Goal: Information Seeking & Learning: Learn about a topic

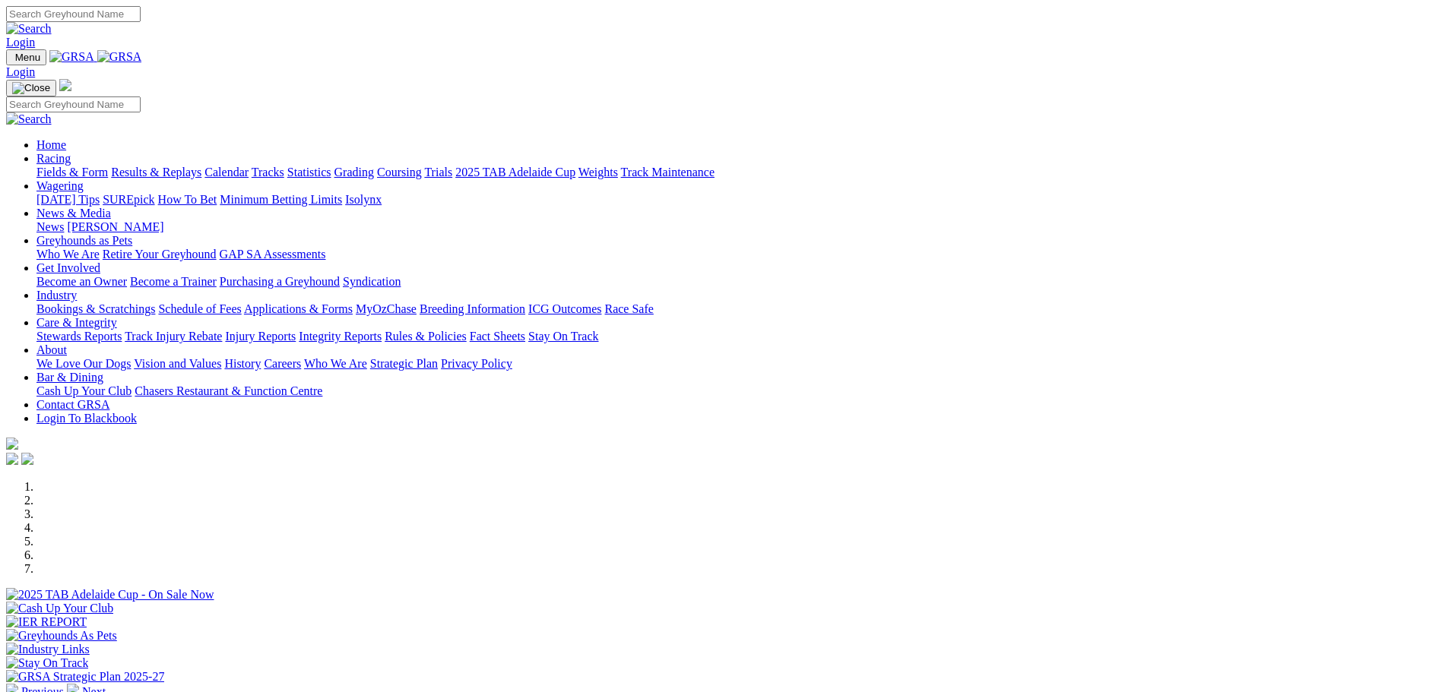
click at [71, 152] on link "Racing" at bounding box center [53, 158] width 34 height 13
click at [331, 166] on link "Statistics" at bounding box center [309, 172] width 44 height 13
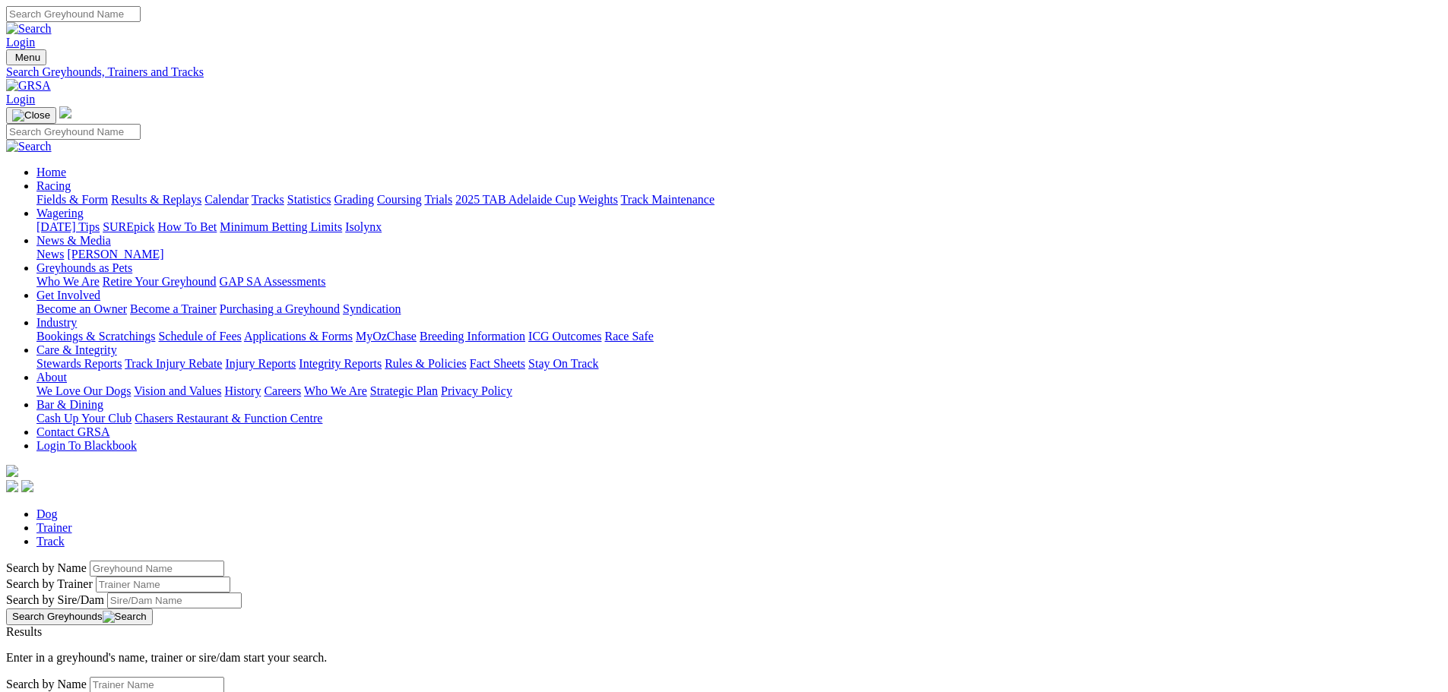
click at [224, 561] on input "Search by Greyhound name" at bounding box center [157, 569] width 135 height 16
click at [153, 609] on button "Search Greyhounds" at bounding box center [79, 617] width 147 height 17
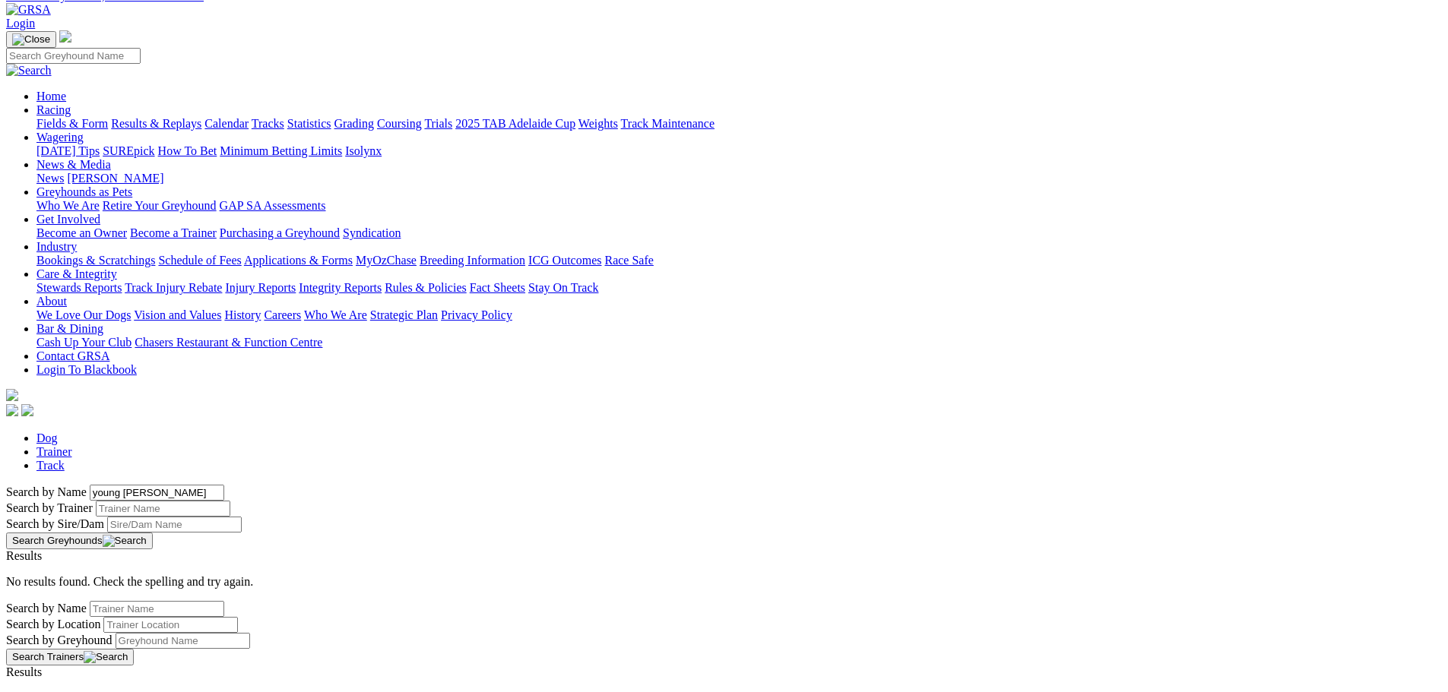
click at [224, 485] on input "young mr randle" at bounding box center [157, 493] width 135 height 16
type input "young mr. randle"
click at [153, 533] on button "Search Greyhounds" at bounding box center [79, 541] width 147 height 17
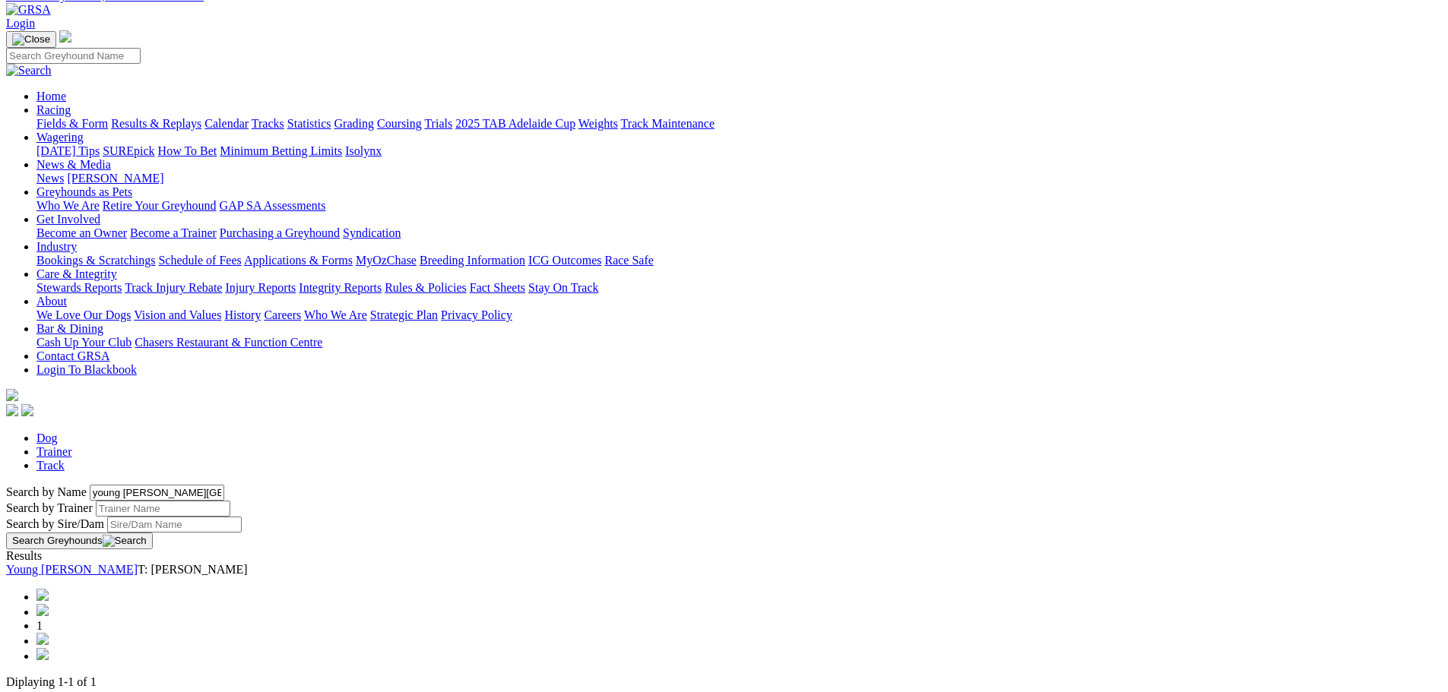
click at [138, 563] on link "Young [PERSON_NAME]" at bounding box center [71, 569] width 131 height 13
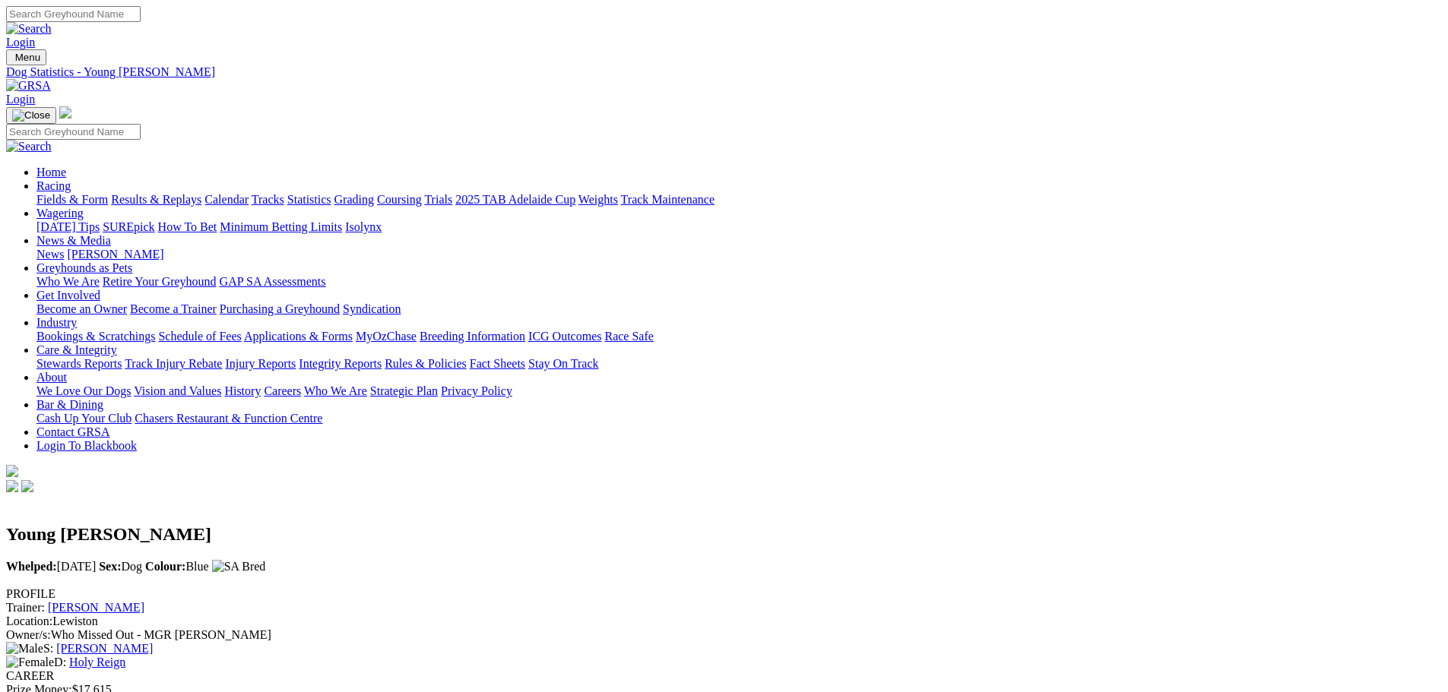
click at [331, 193] on link "Statistics" at bounding box center [309, 199] width 44 height 13
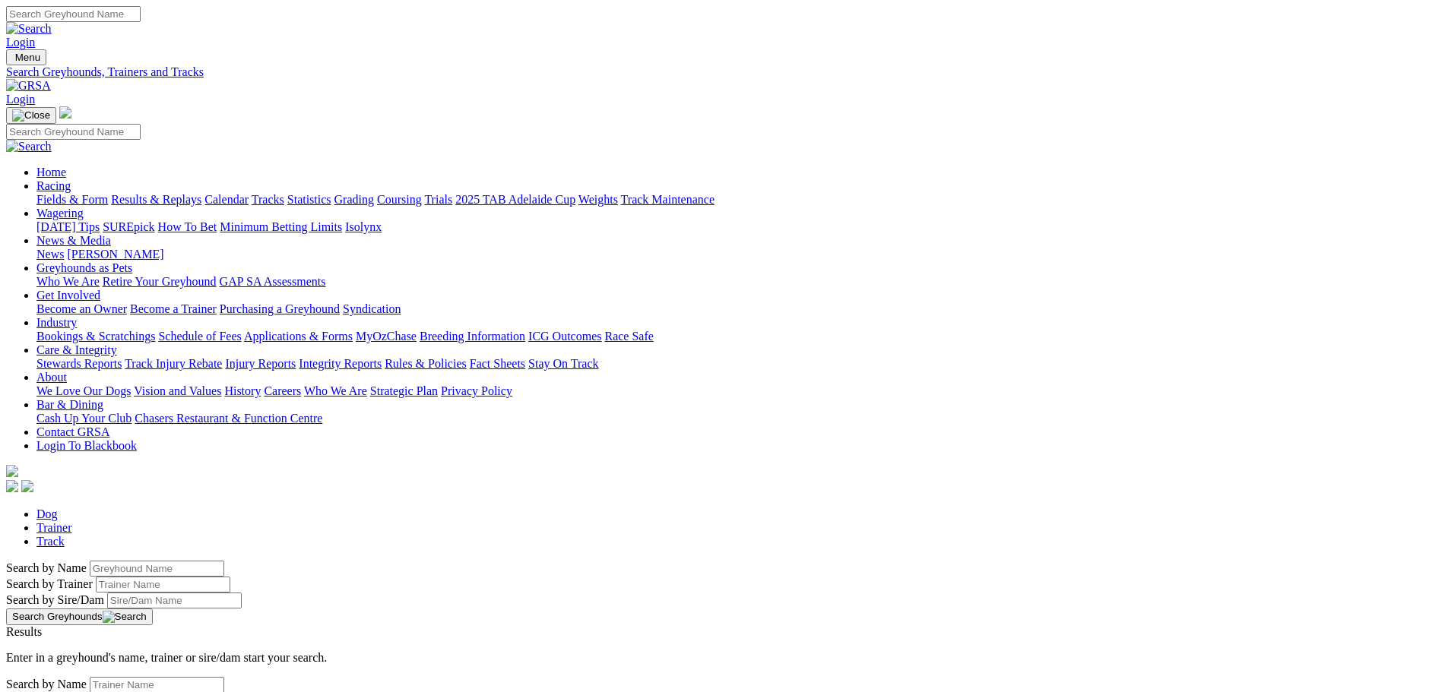
click at [224, 561] on input "Search by Greyhound name" at bounding box center [157, 569] width 135 height 16
type input "kade"
click at [153, 609] on button "Search Greyhounds" at bounding box center [79, 617] width 147 height 17
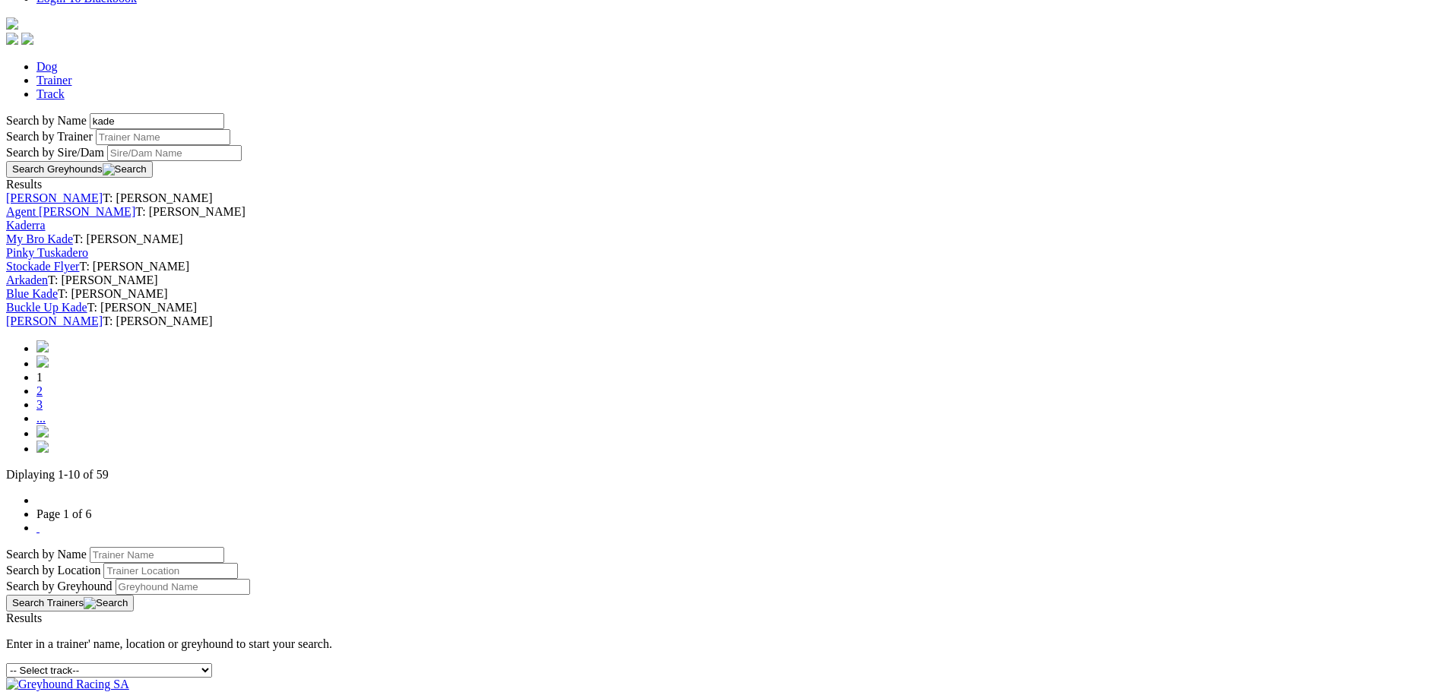
scroll to position [456, 0]
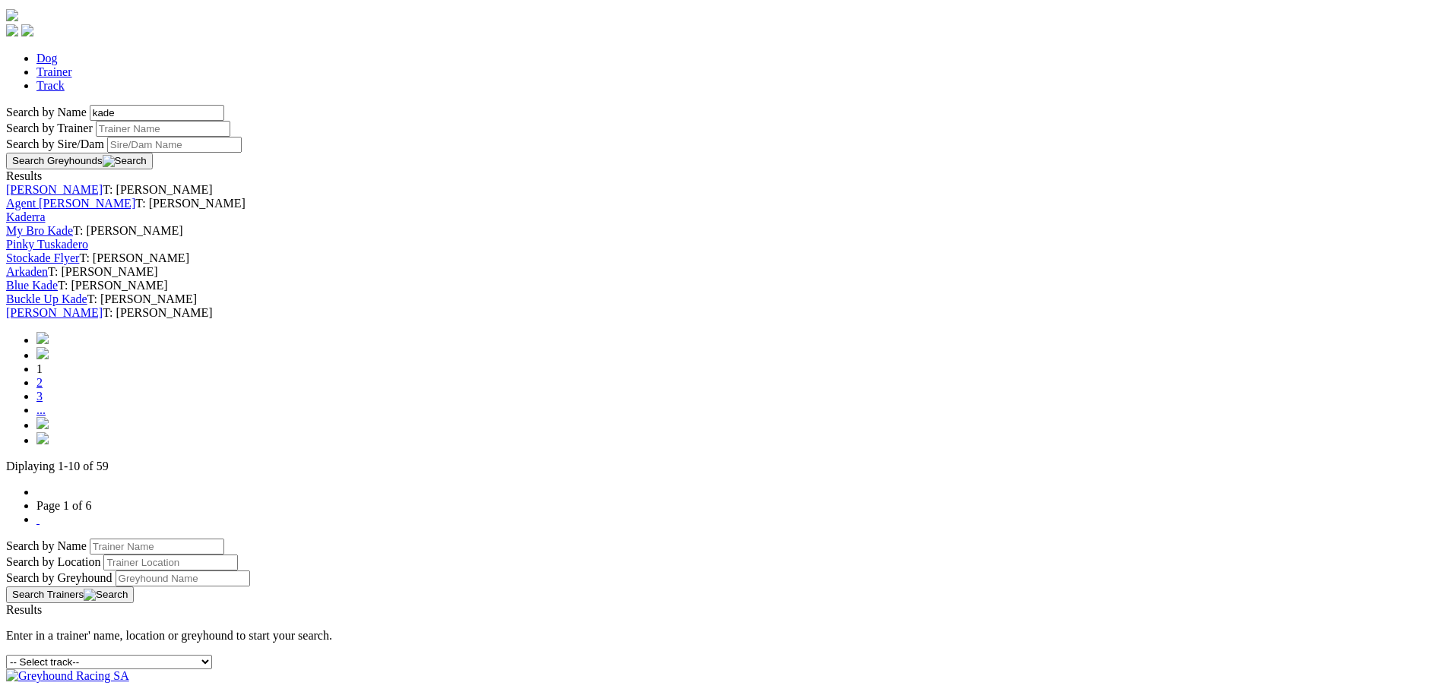
click at [49, 429] on img at bounding box center [42, 423] width 12 height 12
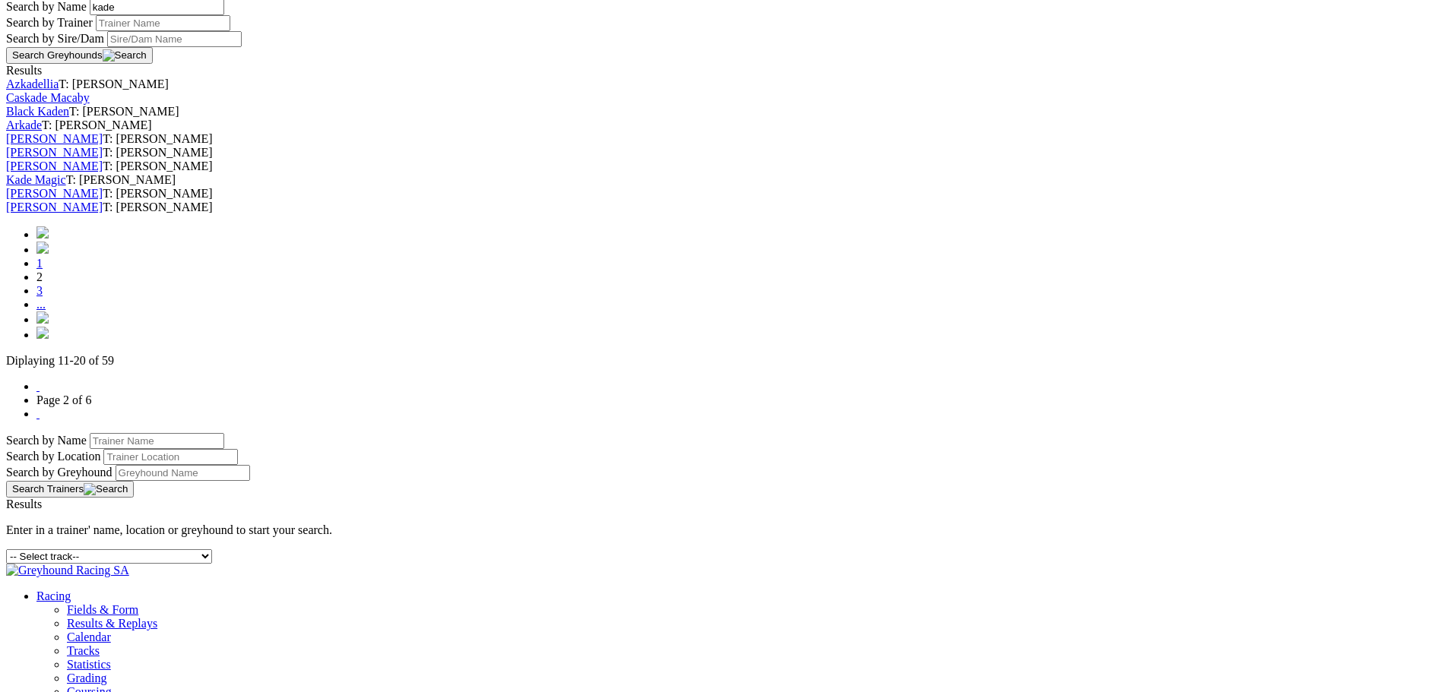
scroll to position [608, 0]
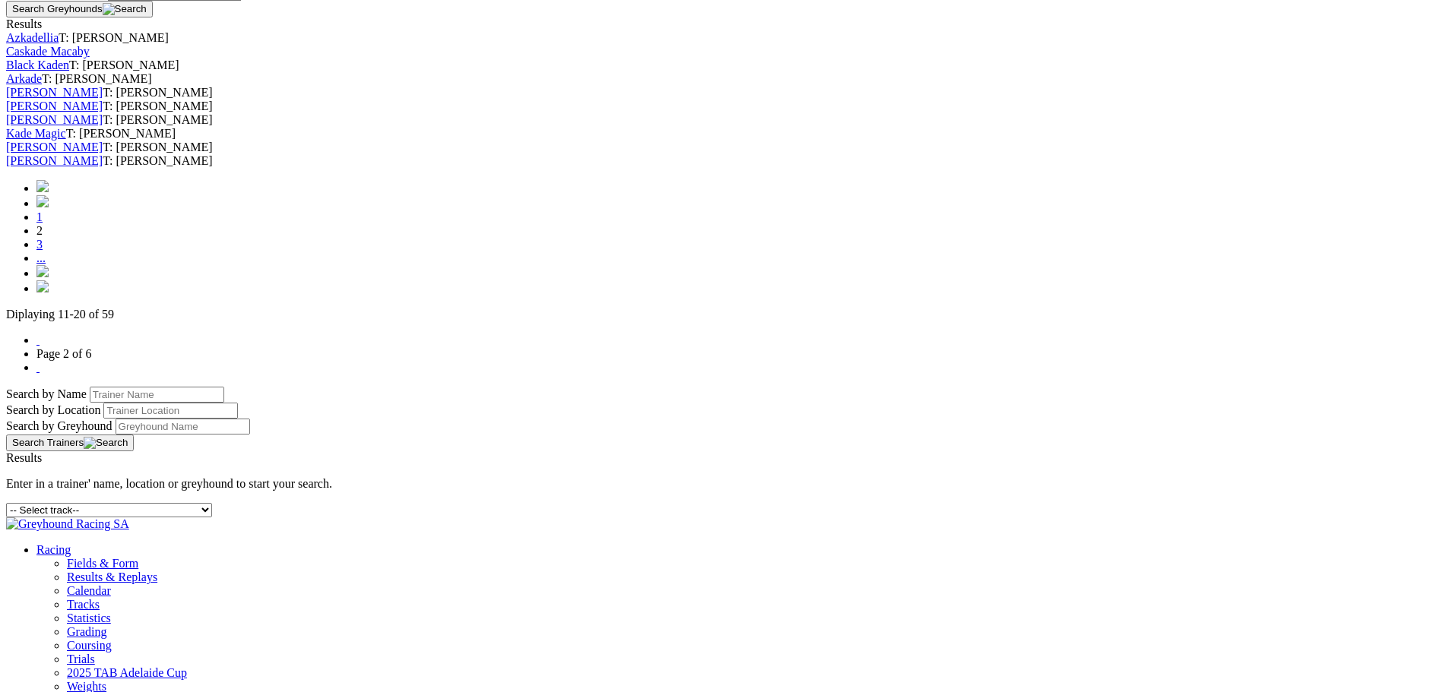
click at [49, 277] on img at bounding box center [42, 271] width 12 height 12
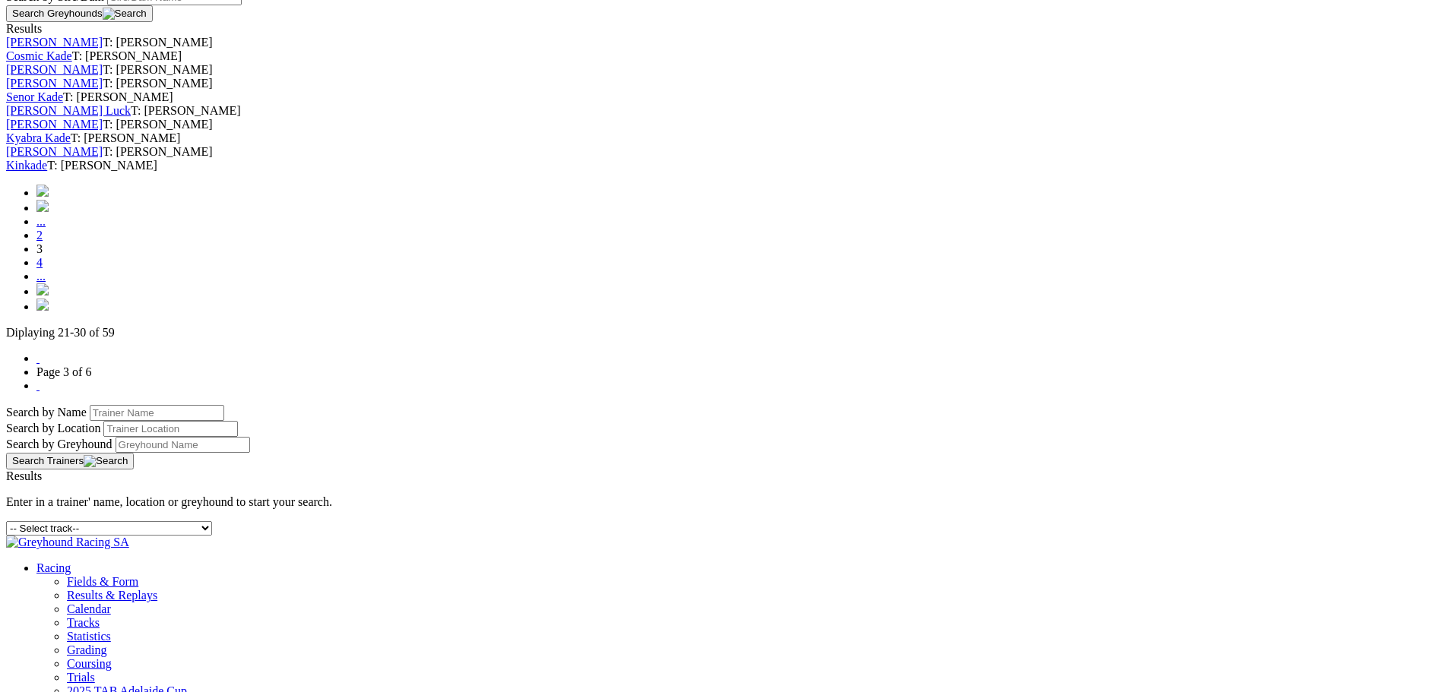
scroll to position [608, 0]
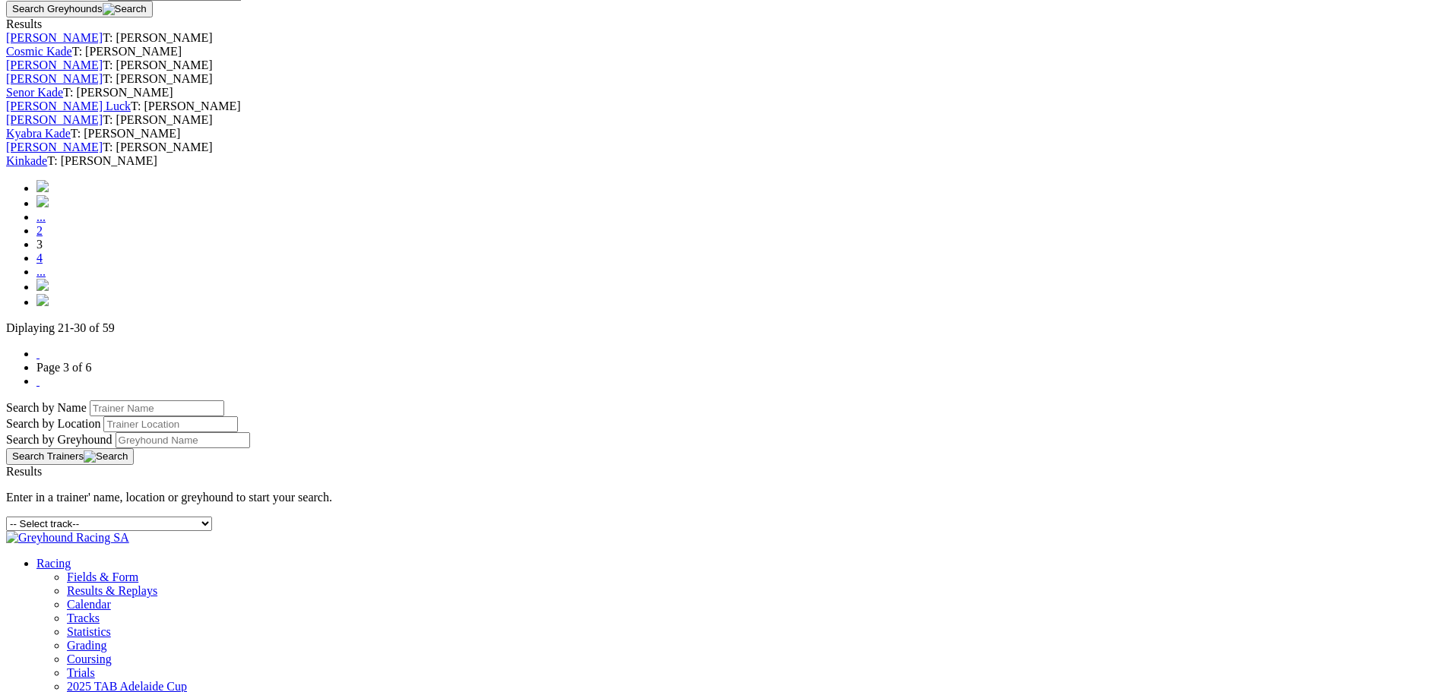
click at [49, 291] on img at bounding box center [42, 285] width 12 height 12
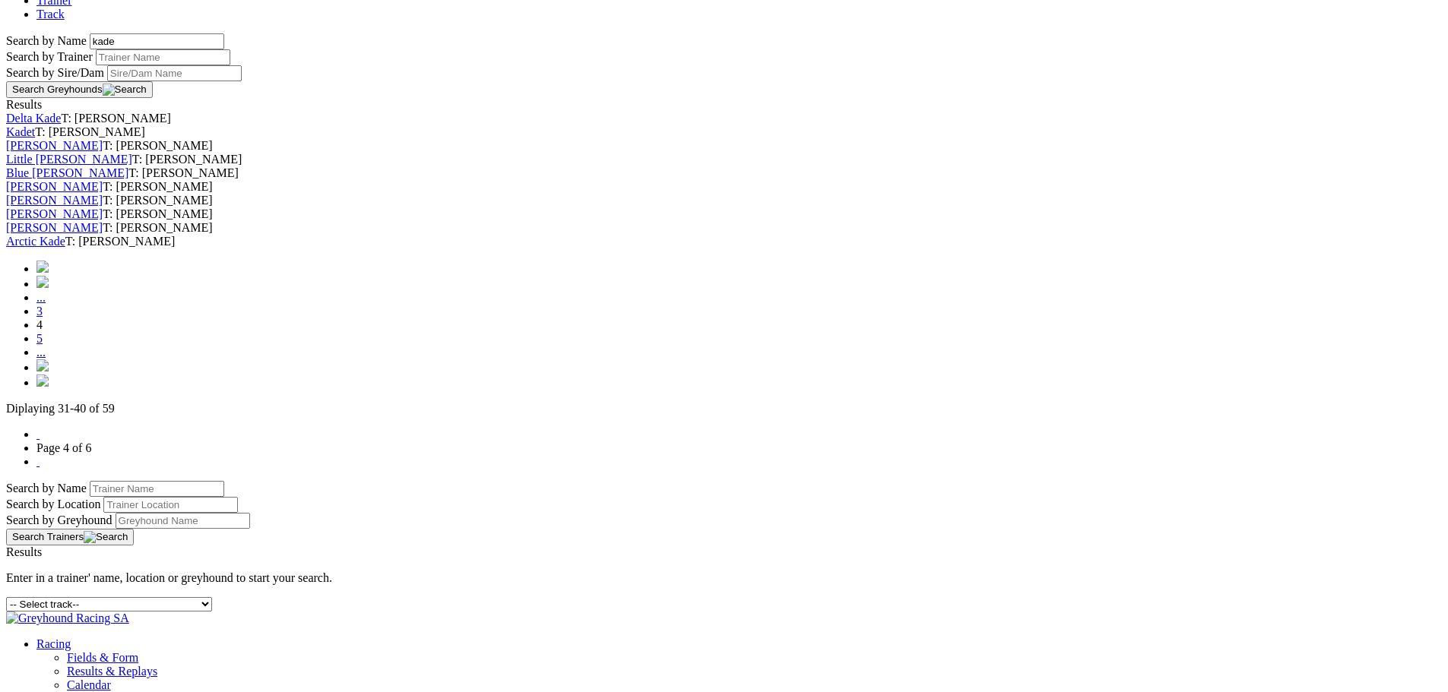
scroll to position [532, 0]
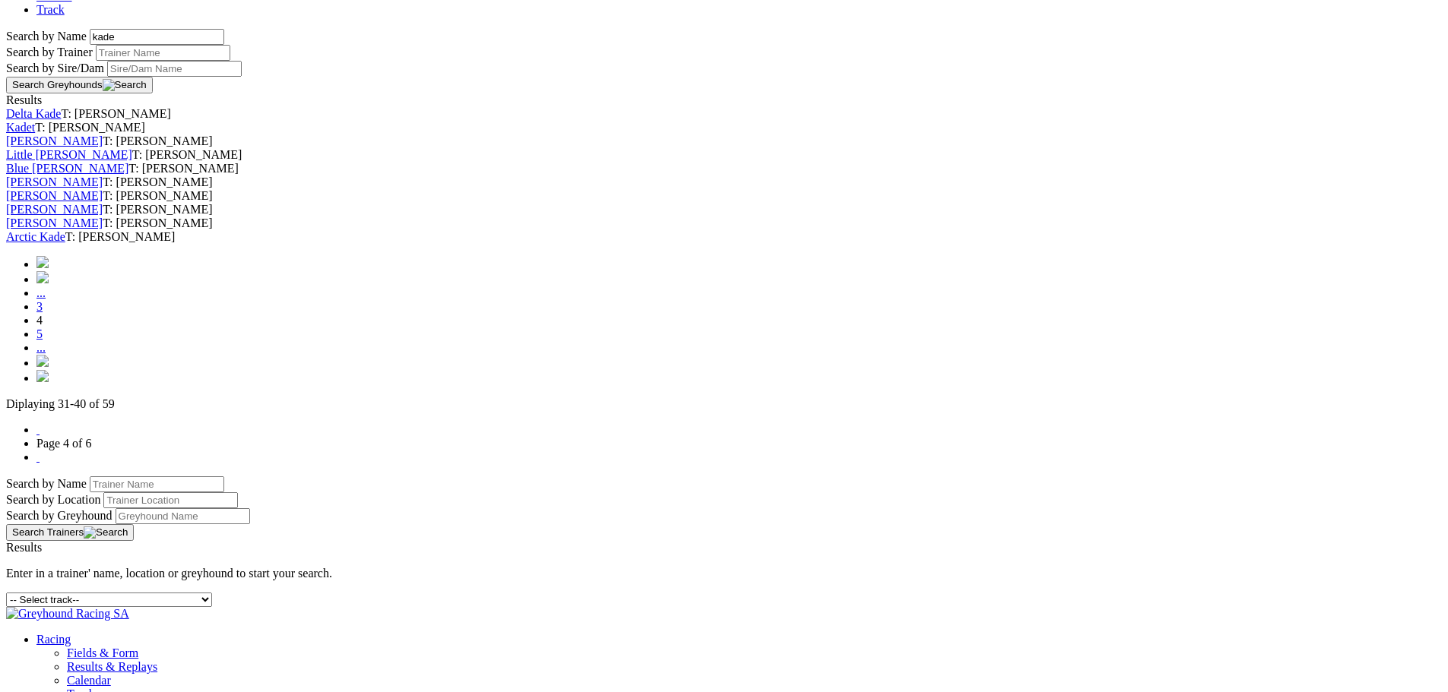
click at [49, 367] on img at bounding box center [42, 361] width 12 height 12
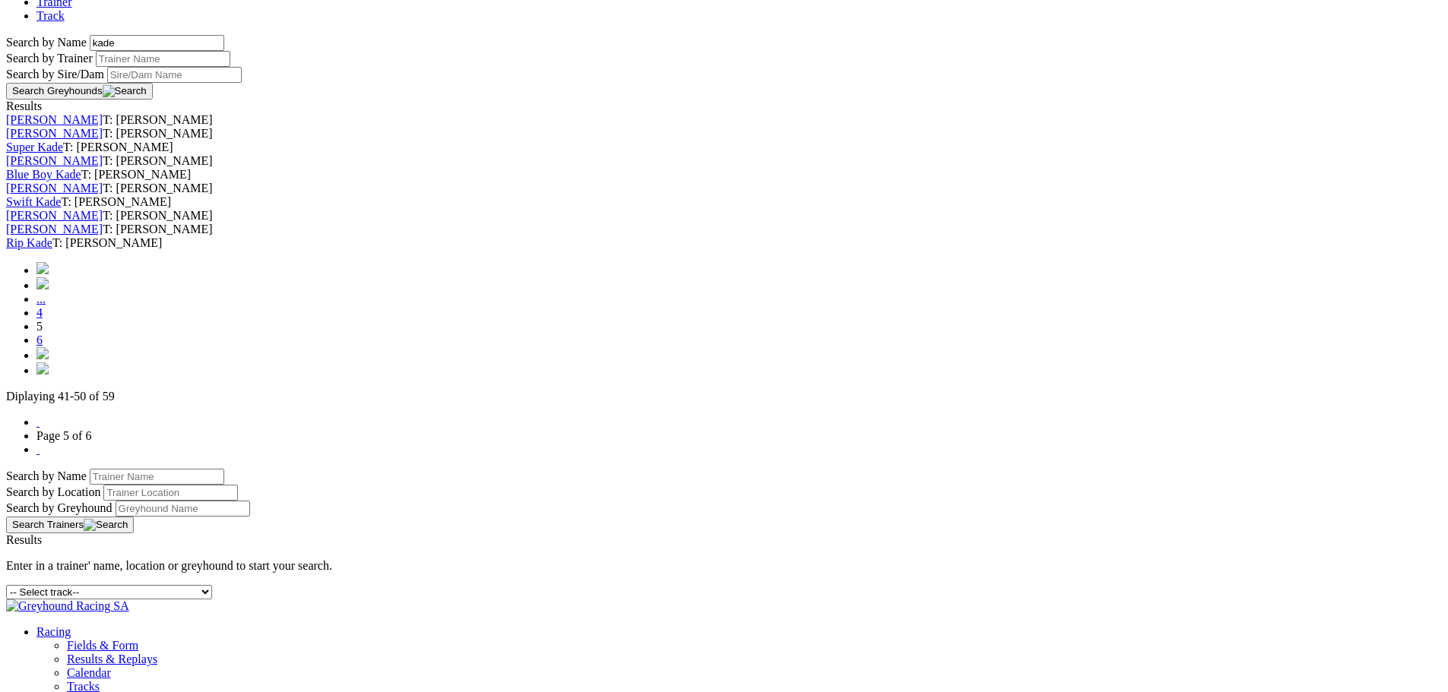
scroll to position [532, 0]
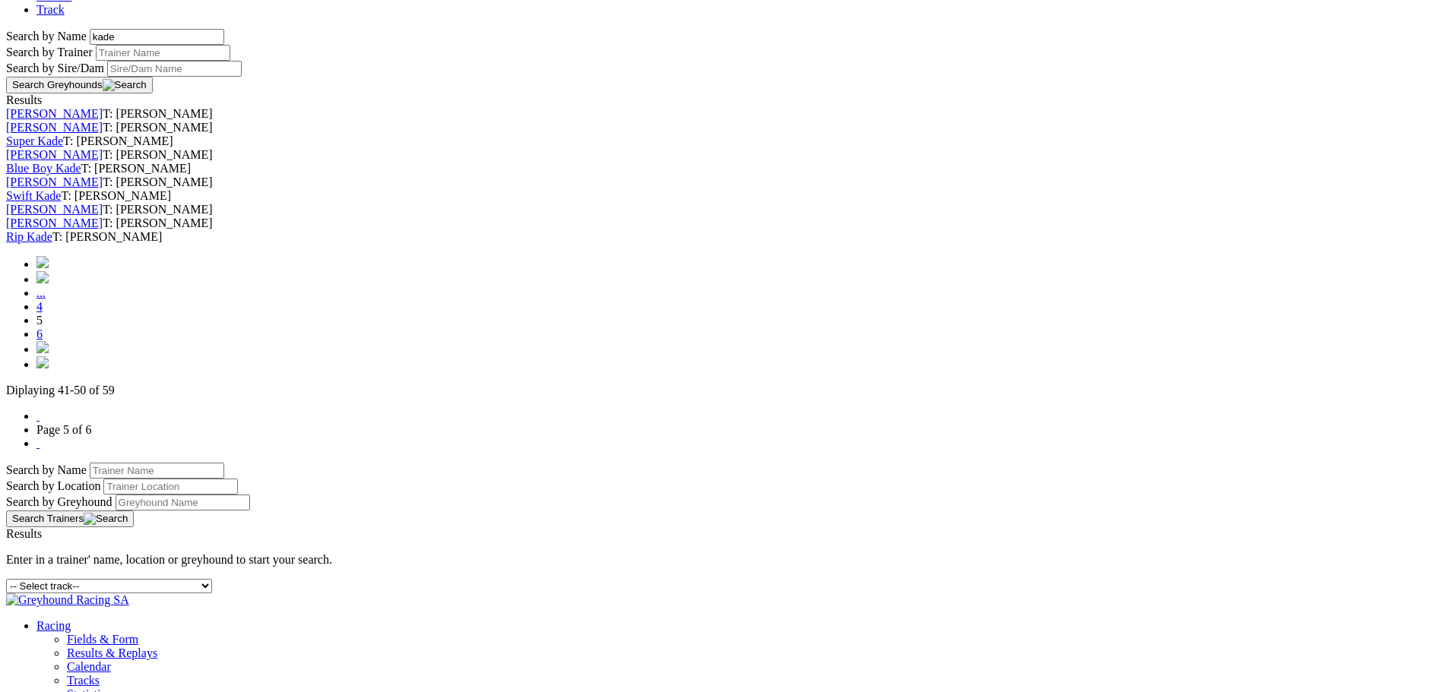
click at [49, 353] on img at bounding box center [42, 347] width 12 height 12
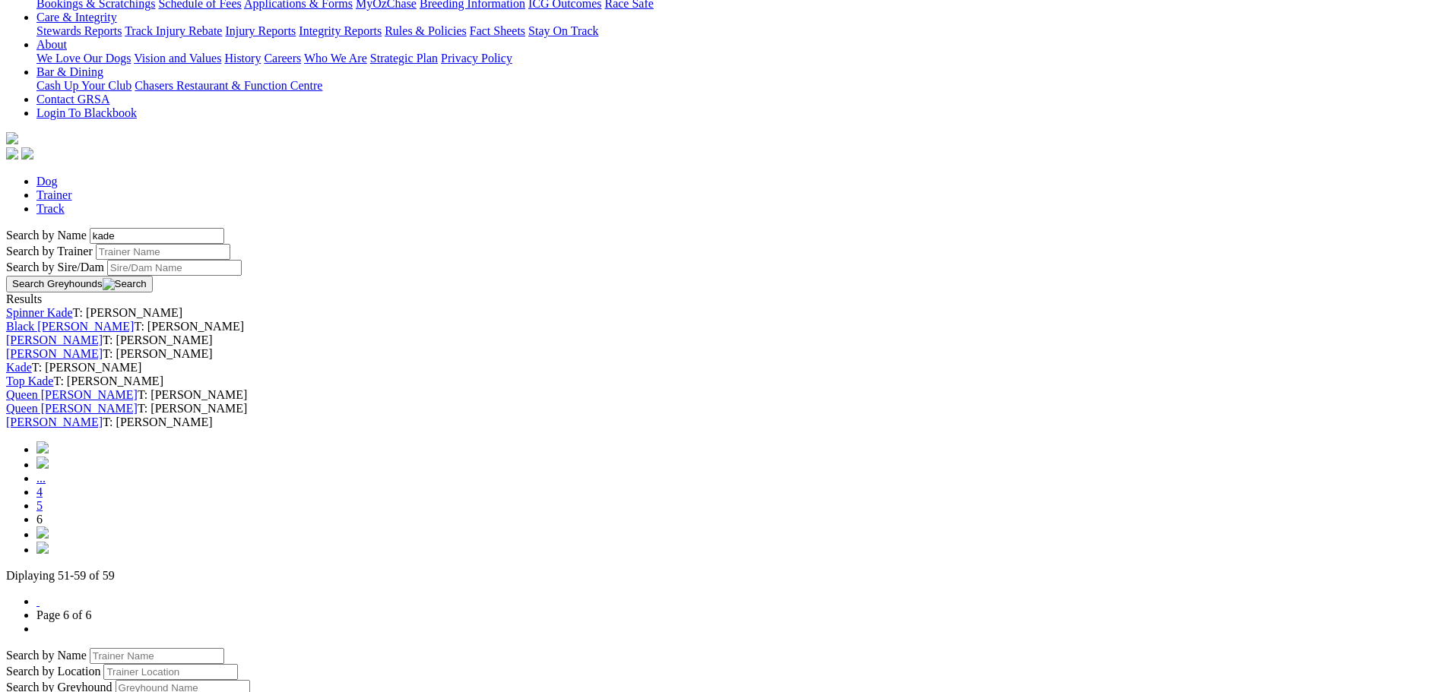
scroll to position [380, 0]
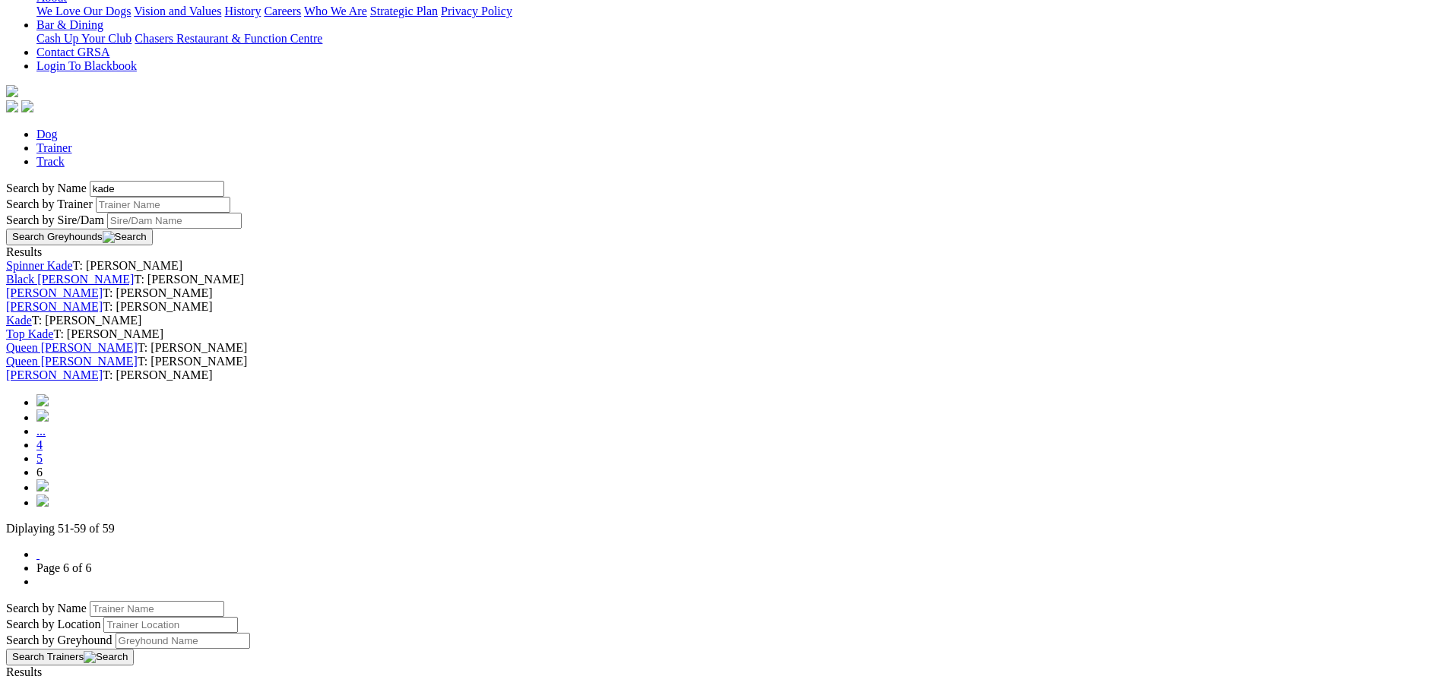
click at [32, 327] on link "Kade" at bounding box center [19, 320] width 26 height 13
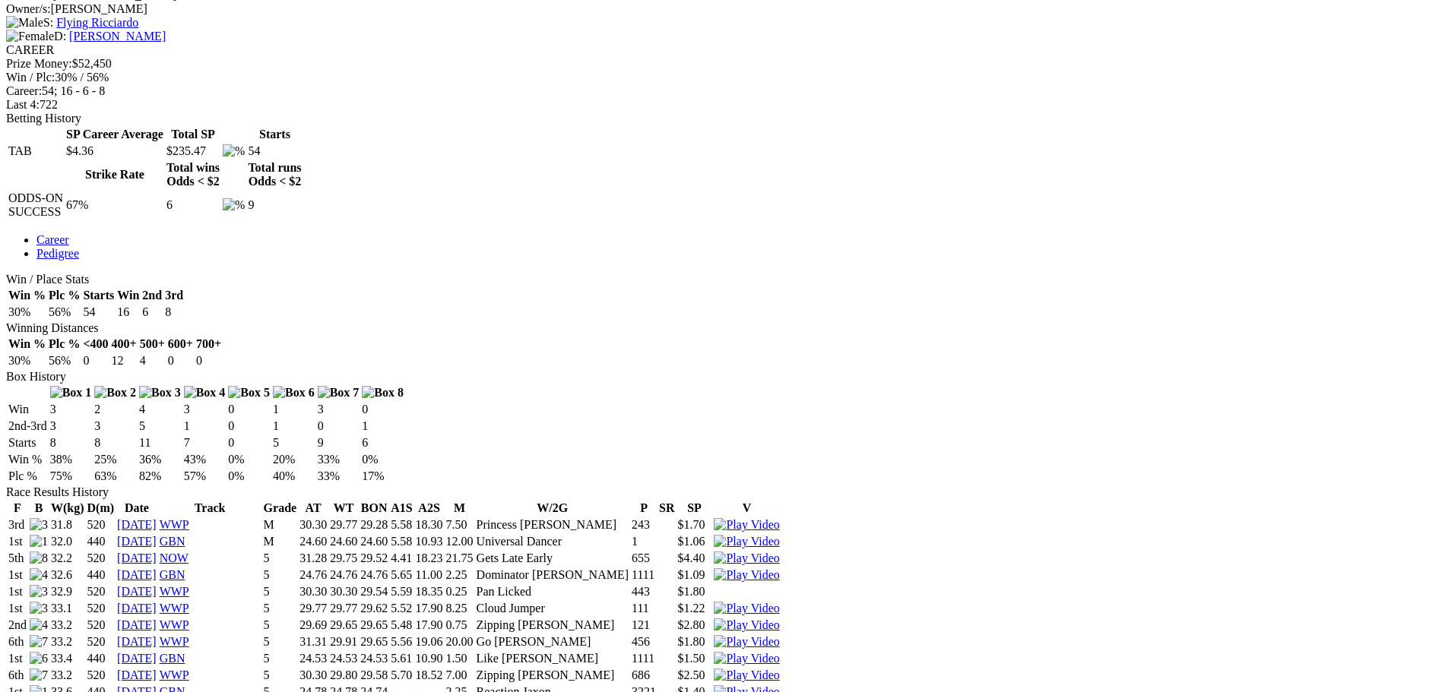
scroll to position [608, 0]
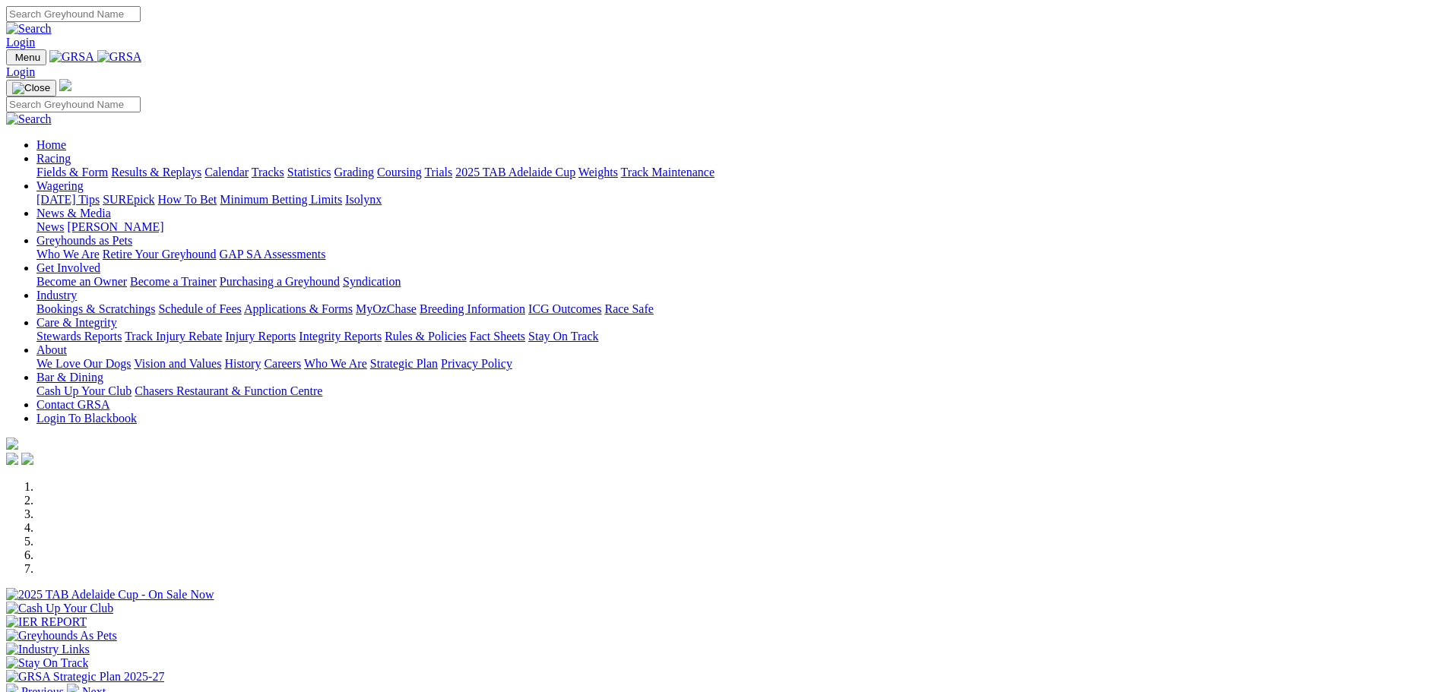
click at [71, 152] on link "Racing" at bounding box center [53, 158] width 34 height 13
click at [331, 166] on link "Statistics" at bounding box center [309, 172] width 44 height 13
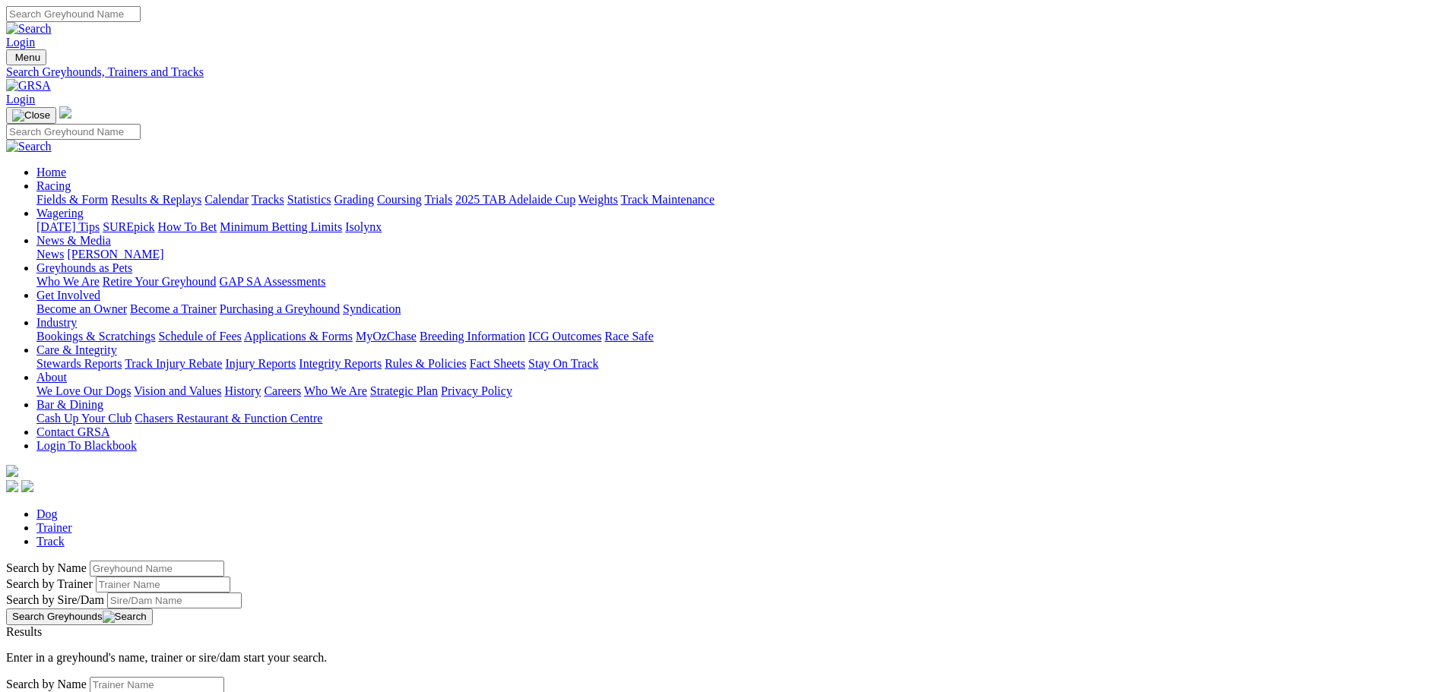
click at [224, 561] on input "Search by Greyhound name" at bounding box center [157, 569] width 135 height 16
type input "street beast"
click at [153, 609] on button "Search Greyhounds" at bounding box center [79, 617] width 147 height 17
click at [65, 639] on link "Street Beast" at bounding box center [35, 645] width 59 height 13
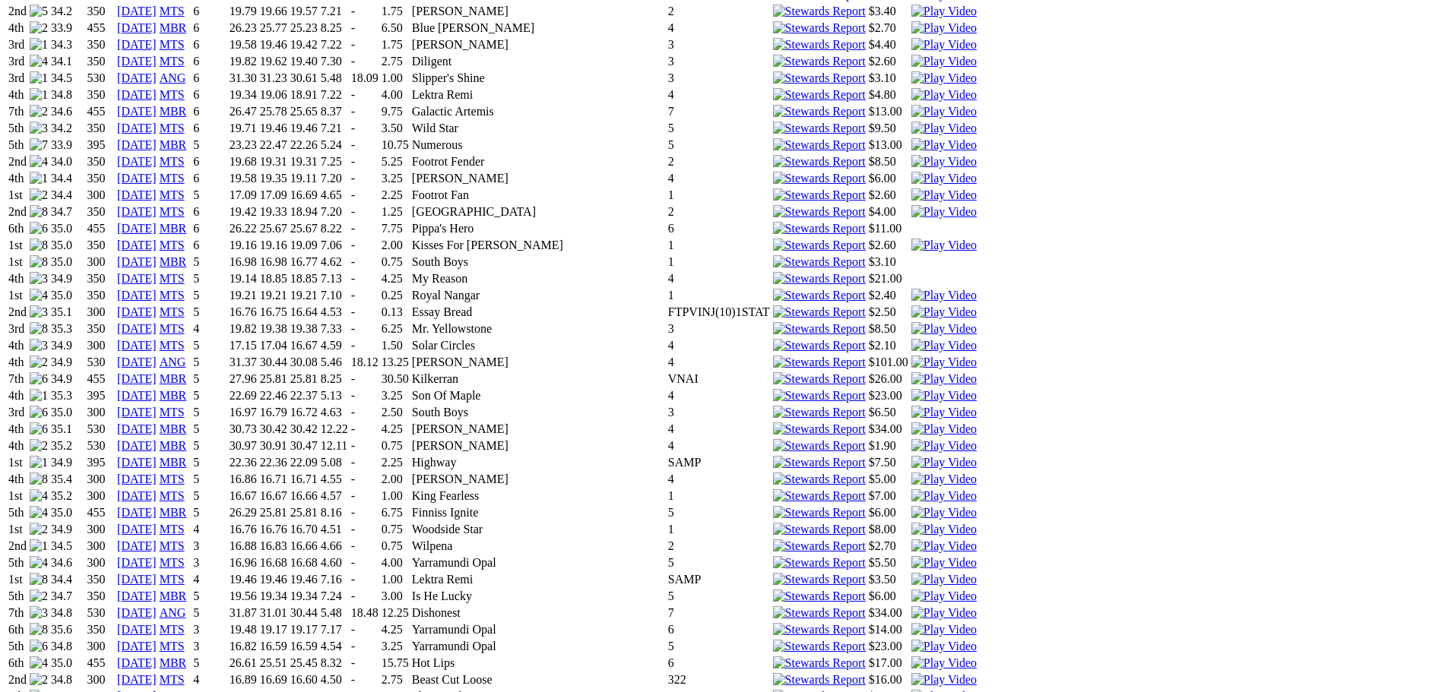
scroll to position [1672, 0]
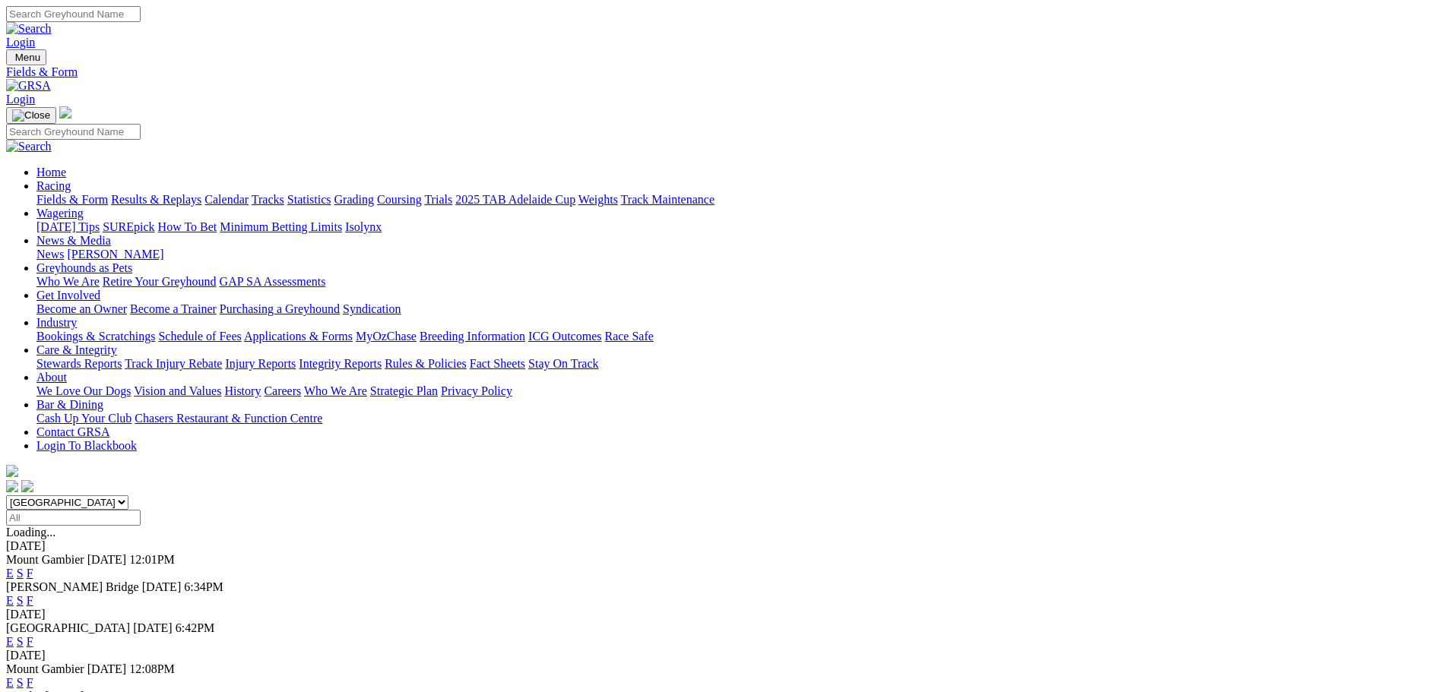
click at [108, 193] on link "Fields & Form" at bounding box center [71, 199] width 71 height 13
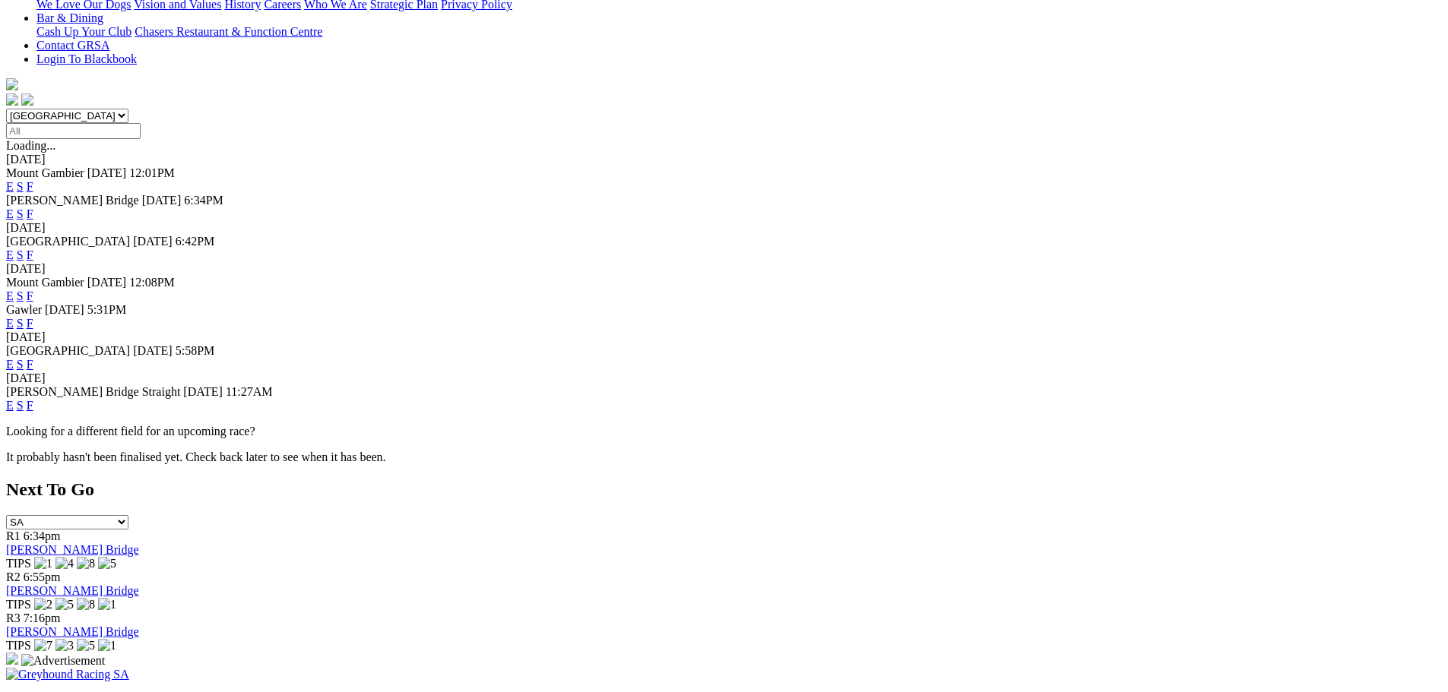
scroll to position [456, 0]
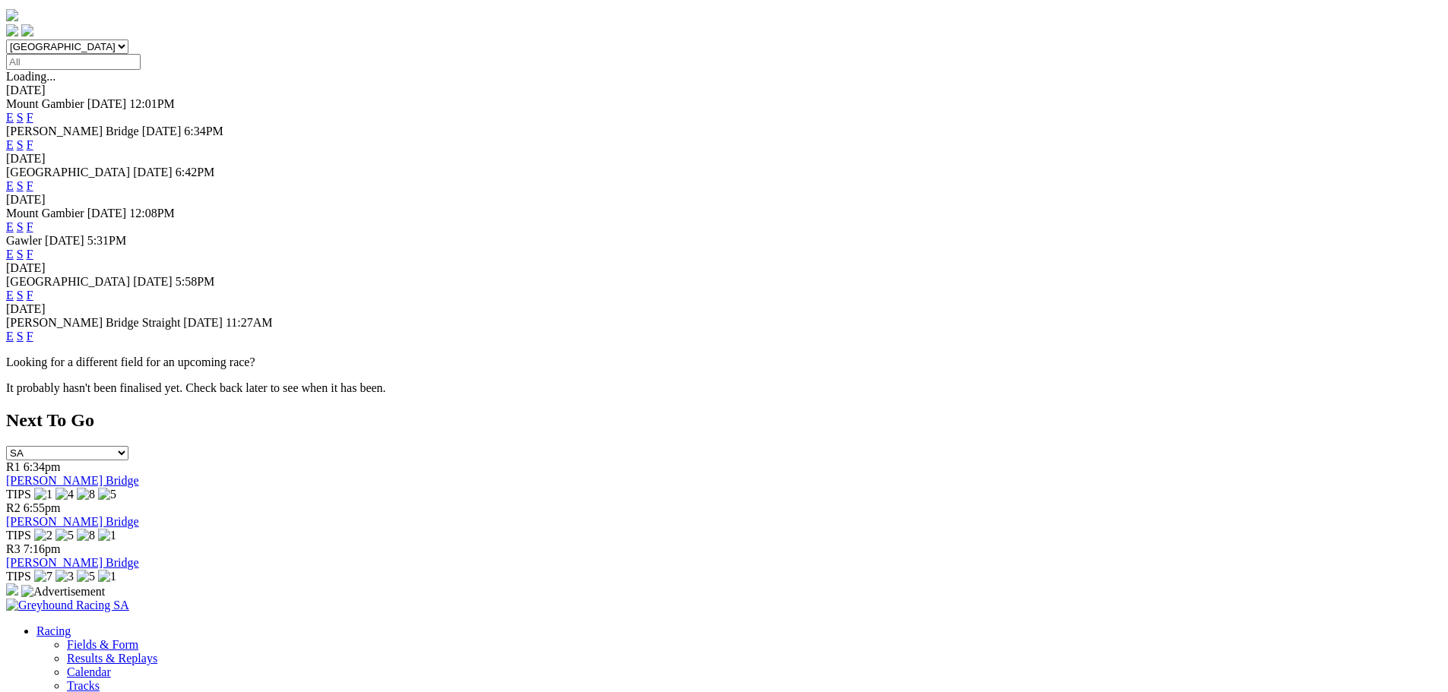
click at [33, 330] on link "F" at bounding box center [30, 336] width 7 height 13
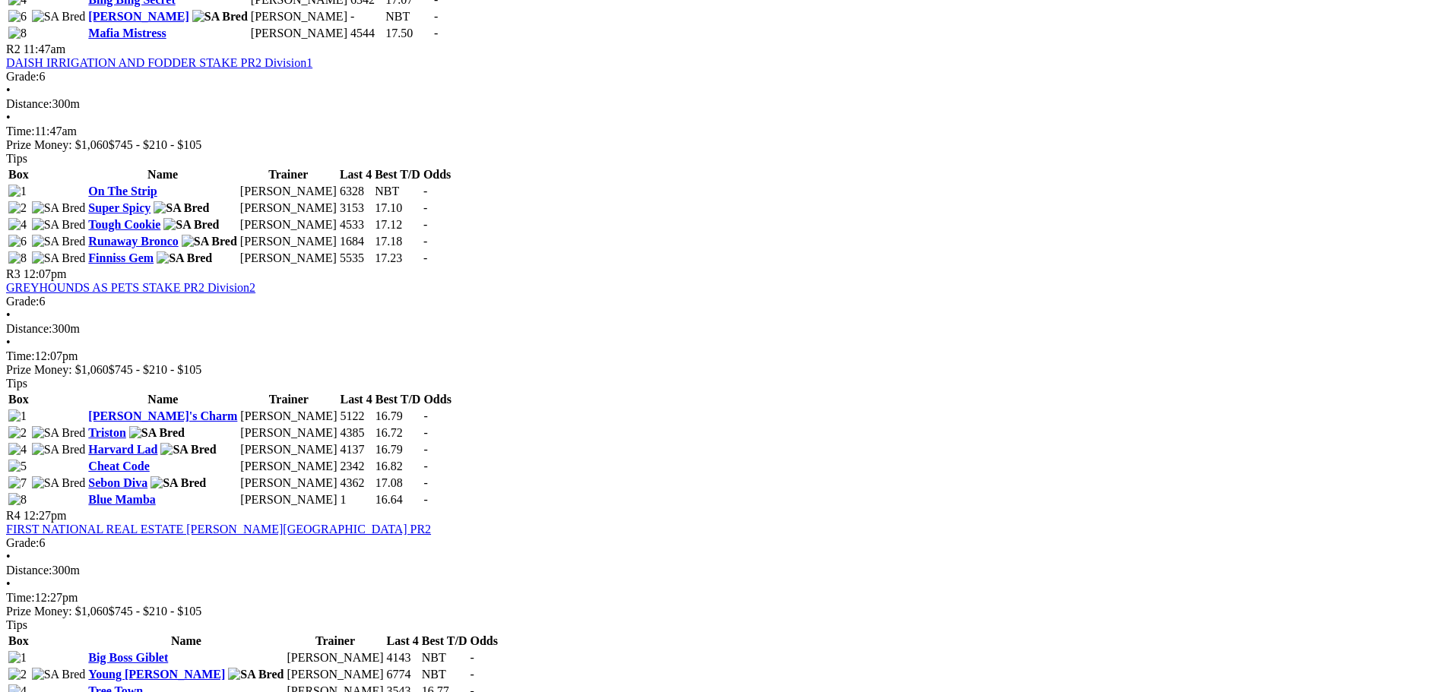
scroll to position [988, 0]
